Goal: Task Accomplishment & Management: Manage account settings

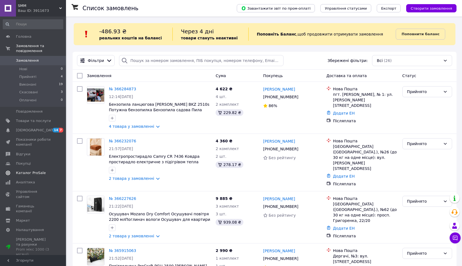
click at [27, 172] on span "Каталог ProSale" at bounding box center [31, 172] width 30 height 5
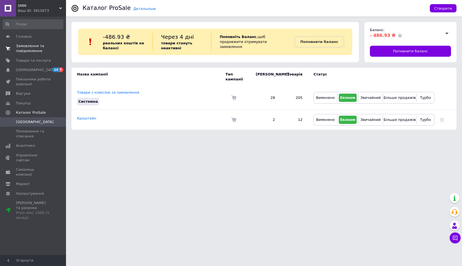
click at [30, 50] on span "Замовлення та повідомлення" at bounding box center [33, 48] width 35 height 10
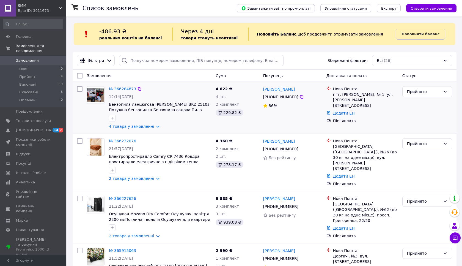
click at [101, 92] on img at bounding box center [95, 94] width 17 height 13
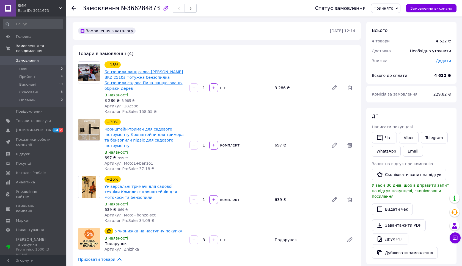
click at [142, 73] on link "Бензопила ланцюгова [PERSON_NAME] BKZ 2510s Потужна бензопилка Бензопила садова…" at bounding box center [144, 80] width 78 height 21
